Goal: Navigation & Orientation: Find specific page/section

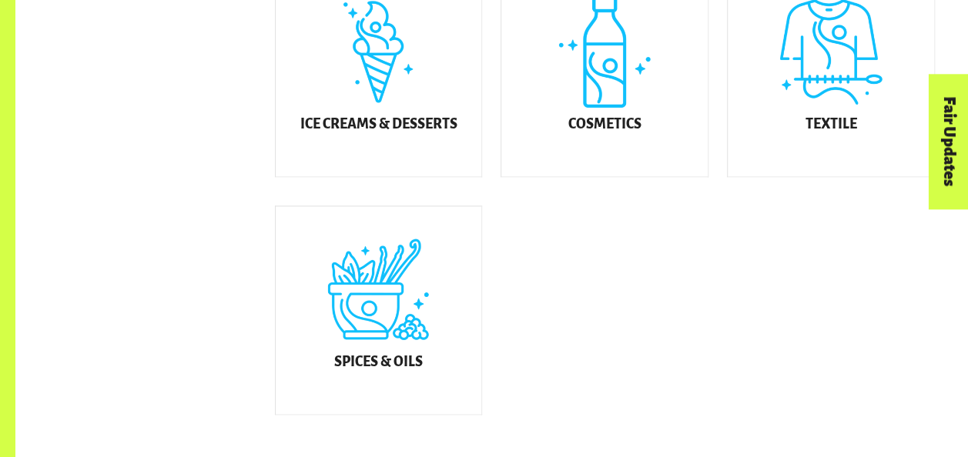
scroll to position [986, 0]
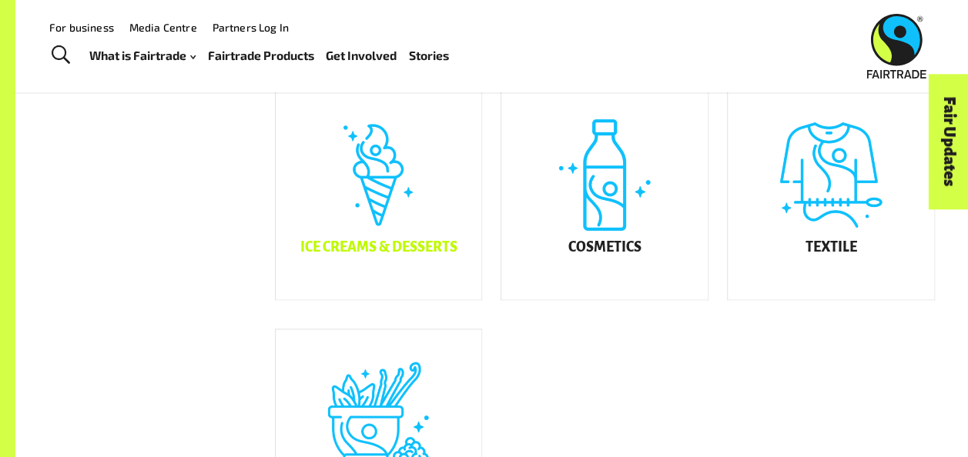
click at [439, 256] on h5 "Ice Creams & Desserts" at bounding box center [378, 247] width 157 height 15
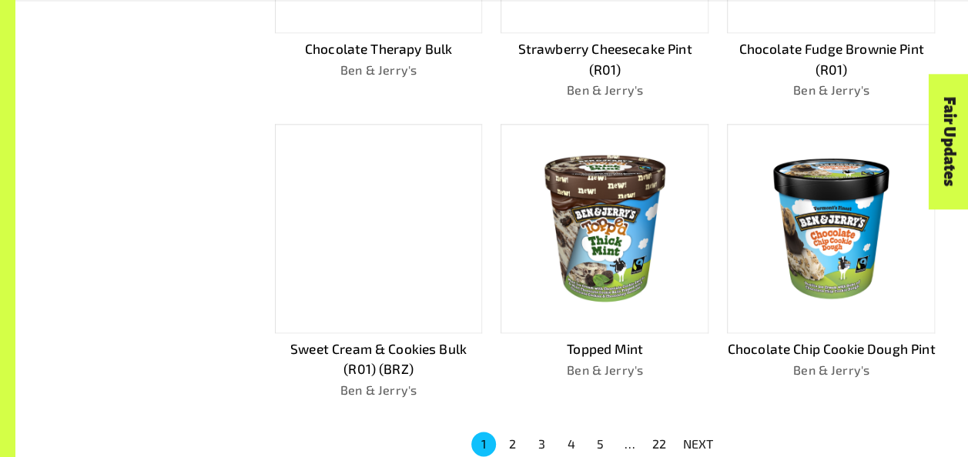
scroll to position [909, 0]
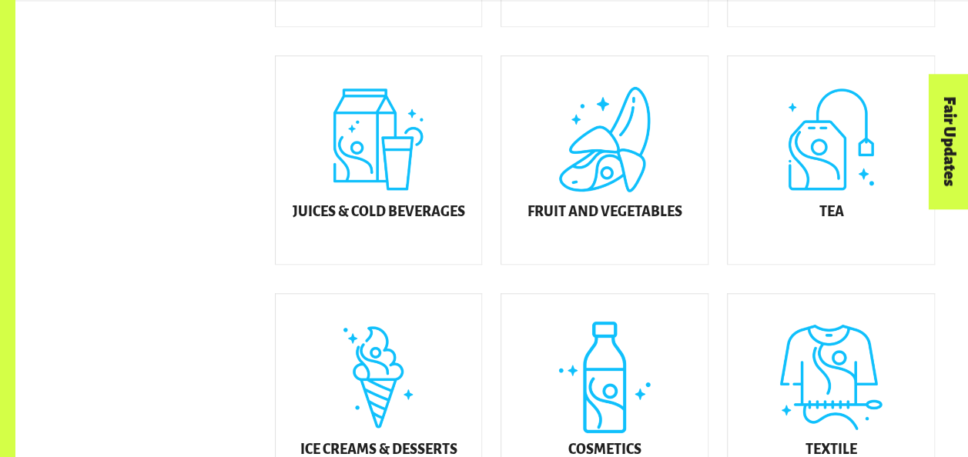
scroll to position [708, 0]
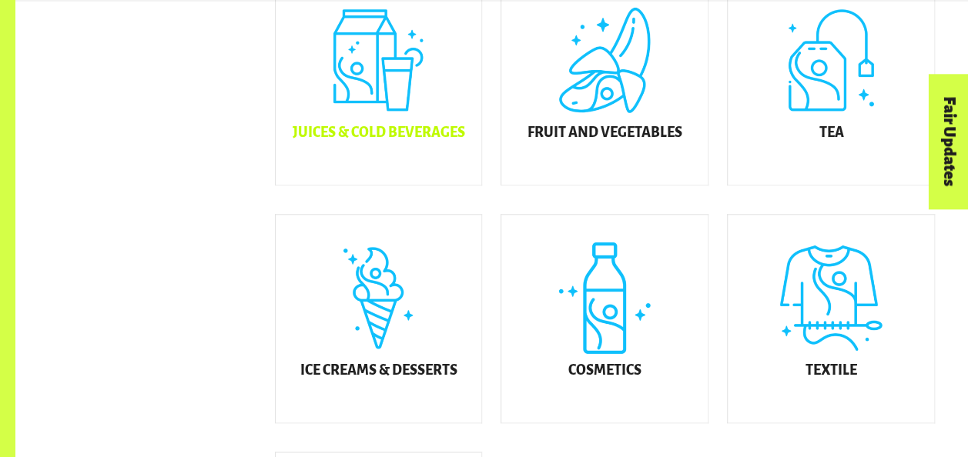
click at [440, 160] on div "Juices & Cold Beverages" at bounding box center [379, 81] width 206 height 208
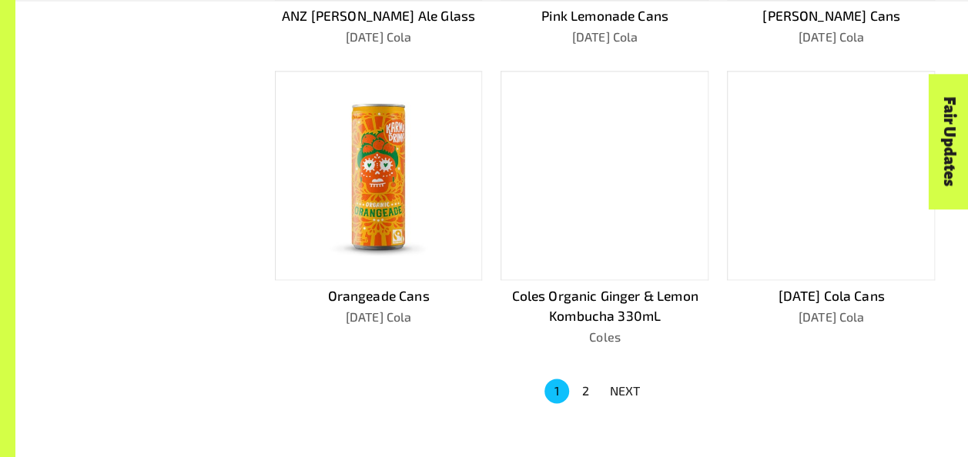
scroll to position [970, 0]
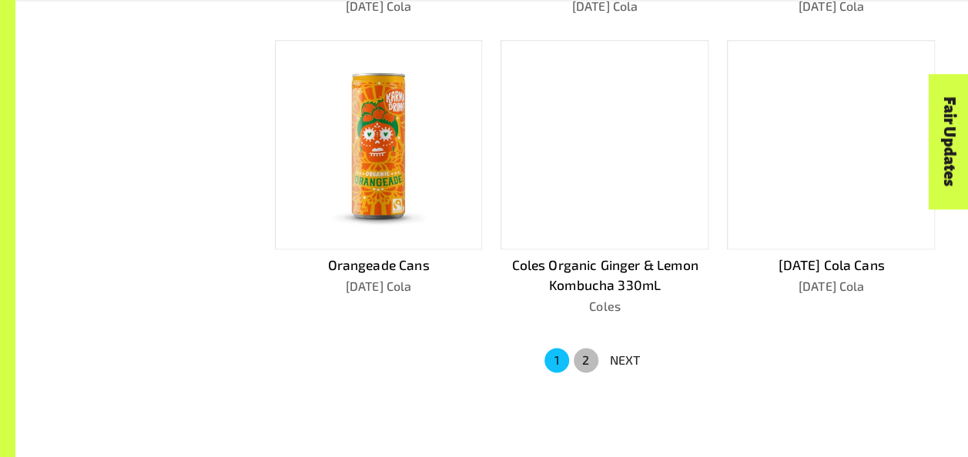
click at [584, 359] on button "2" at bounding box center [586, 360] width 25 height 25
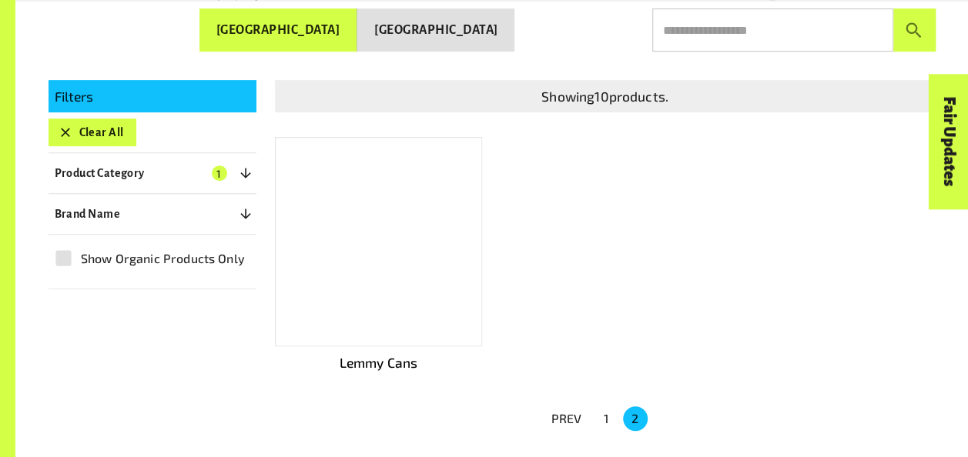
scroll to position [262, 0]
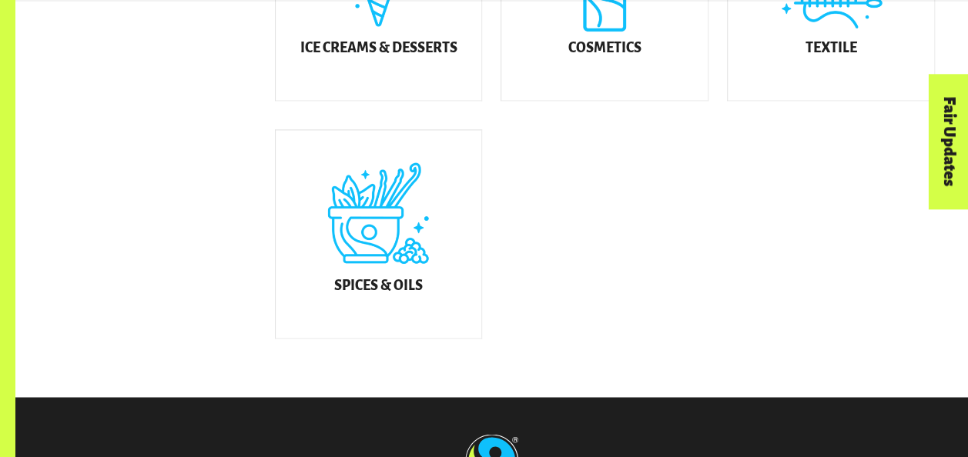
scroll to position [1043, 0]
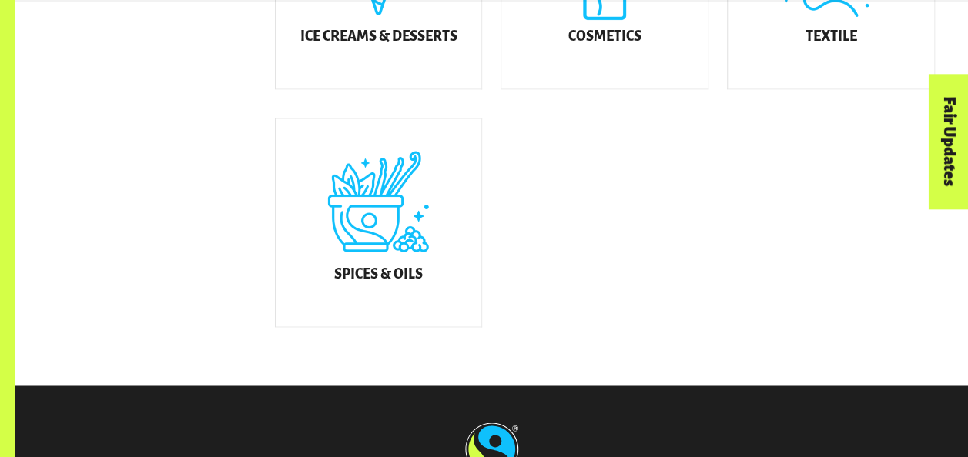
drag, startPoint x: 400, startPoint y: 276, endPoint x: 323, endPoint y: 273, distance: 77.1
click at [323, 273] on div "Spices & Oils" at bounding box center [379, 223] width 206 height 208
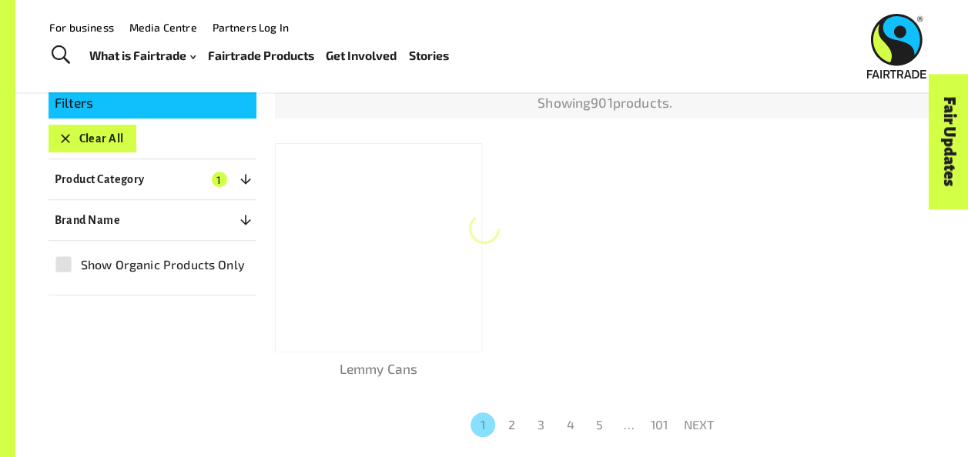
scroll to position [231, 0]
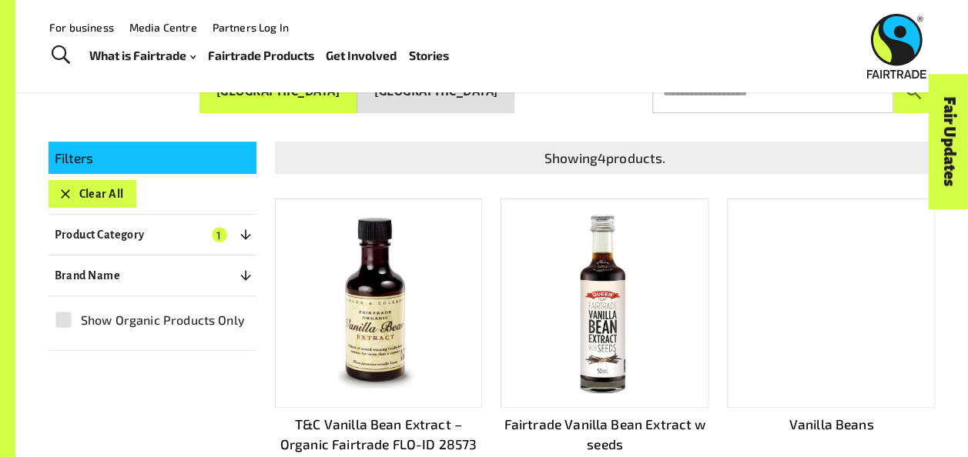
click at [126, 142] on div "Filters" at bounding box center [153, 158] width 208 height 32
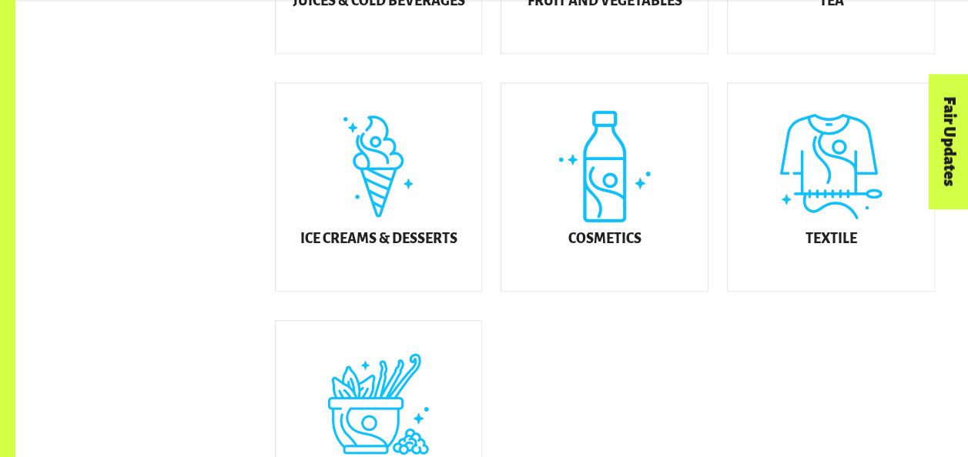
scroll to position [842, 0]
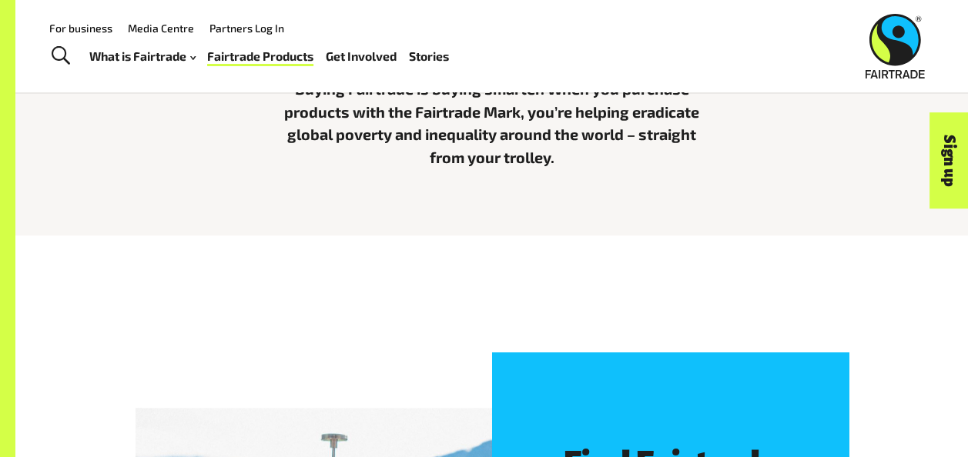
scroll to position [256, 0]
